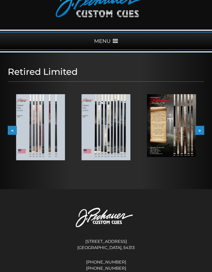
scroll to position [39, 0]
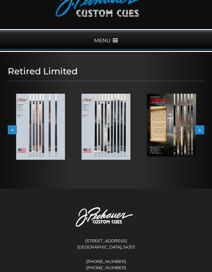
click at [31, 134] on img at bounding box center [40, 127] width 49 height 66
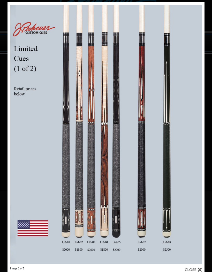
click at [2, 125] on div "Image 1 of 5" at bounding box center [106, 139] width 212 height 272
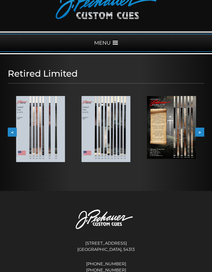
click at [187, 137] on img at bounding box center [171, 127] width 49 height 63
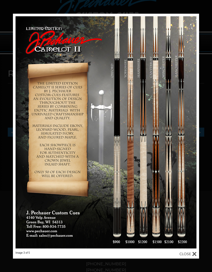
scroll to position [37, 0]
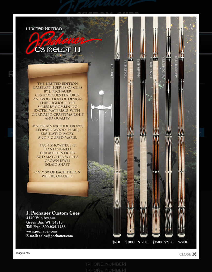
click at [193, 254] on div at bounding box center [187, 255] width 17 height 6
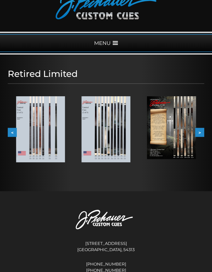
click at [201, 134] on button ">" at bounding box center [199, 132] width 9 height 9
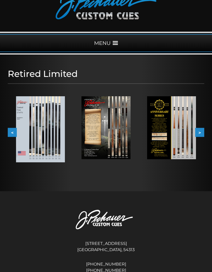
click at [202, 130] on button ">" at bounding box center [199, 132] width 9 height 9
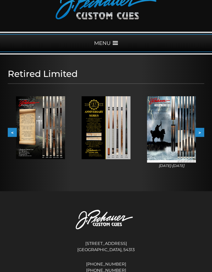
click at [183, 139] on img at bounding box center [171, 129] width 49 height 66
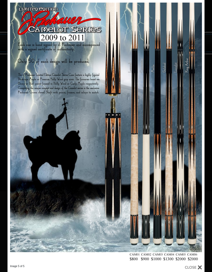
click at [198, 268] on div at bounding box center [193, 268] width 17 height 6
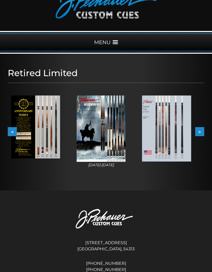
scroll to position [39, 0]
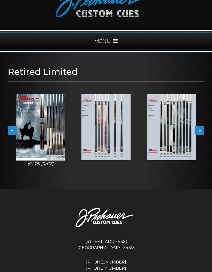
click at [114, 37] on div "MENU" at bounding box center [106, 41] width 212 height 18
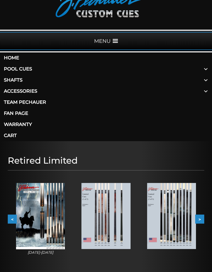
click at [63, 69] on link "Pool Cues" at bounding box center [106, 69] width 212 height 11
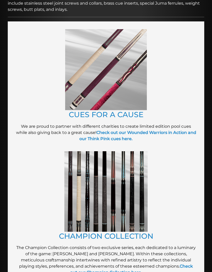
scroll to position [141, 0]
